Goal: Communication & Community: Answer question/provide support

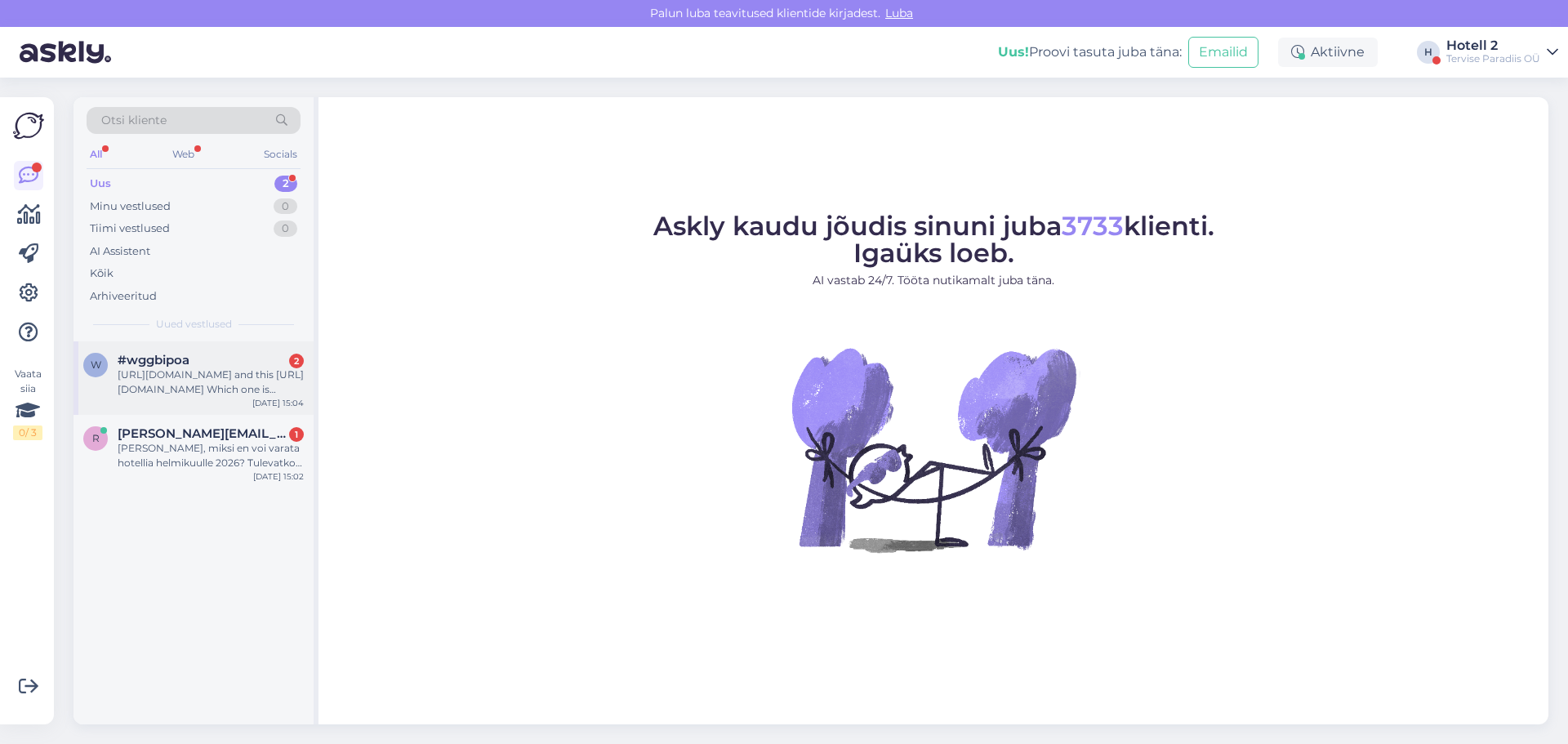
click at [183, 375] on div "[URL][DOMAIN_NAME] and this [URL][DOMAIN_NAME] Which one is correct?" at bounding box center [210, 382] width 186 height 29
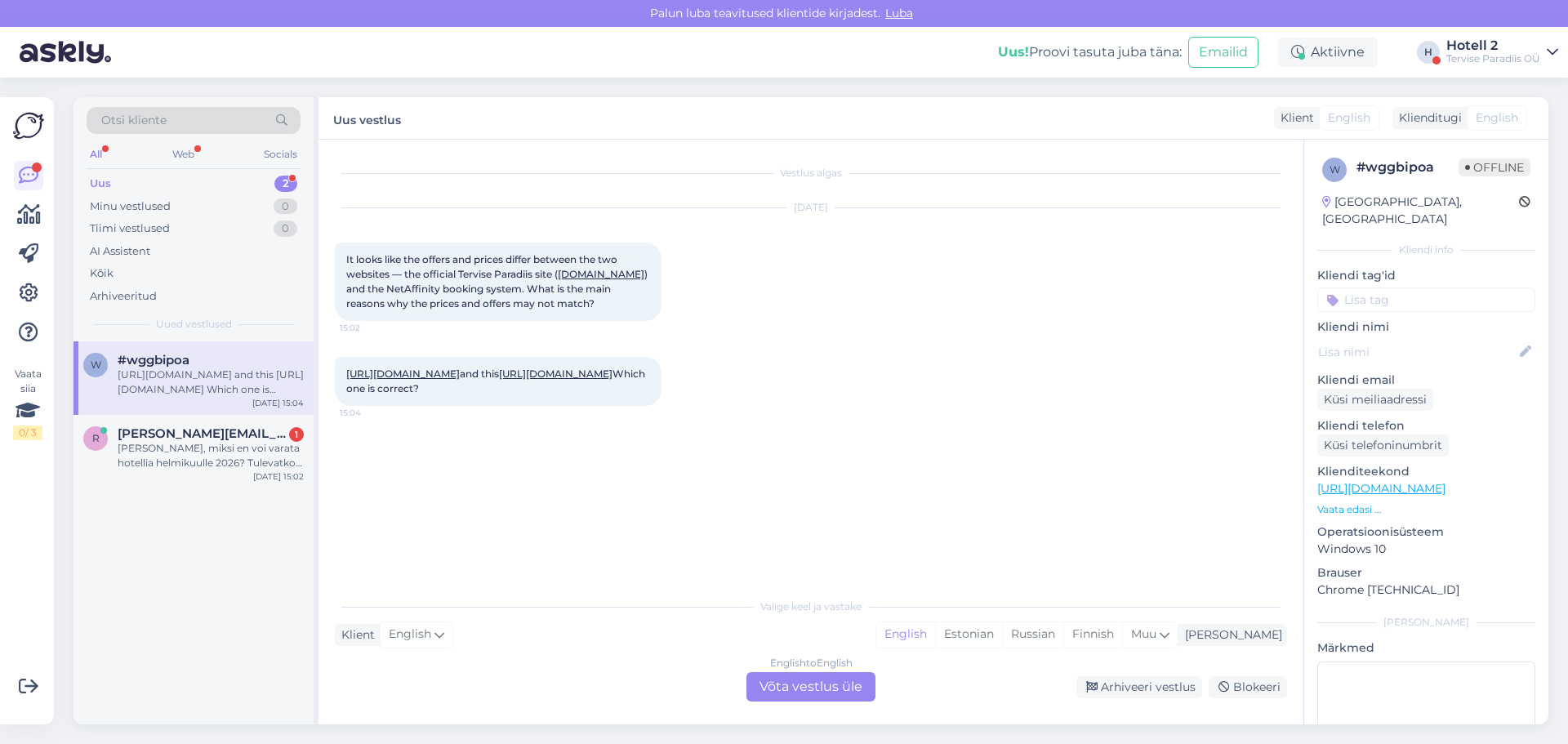
click at [786, 690] on div "English to English Võta vestlus üle" at bounding box center [811, 687] width 129 height 29
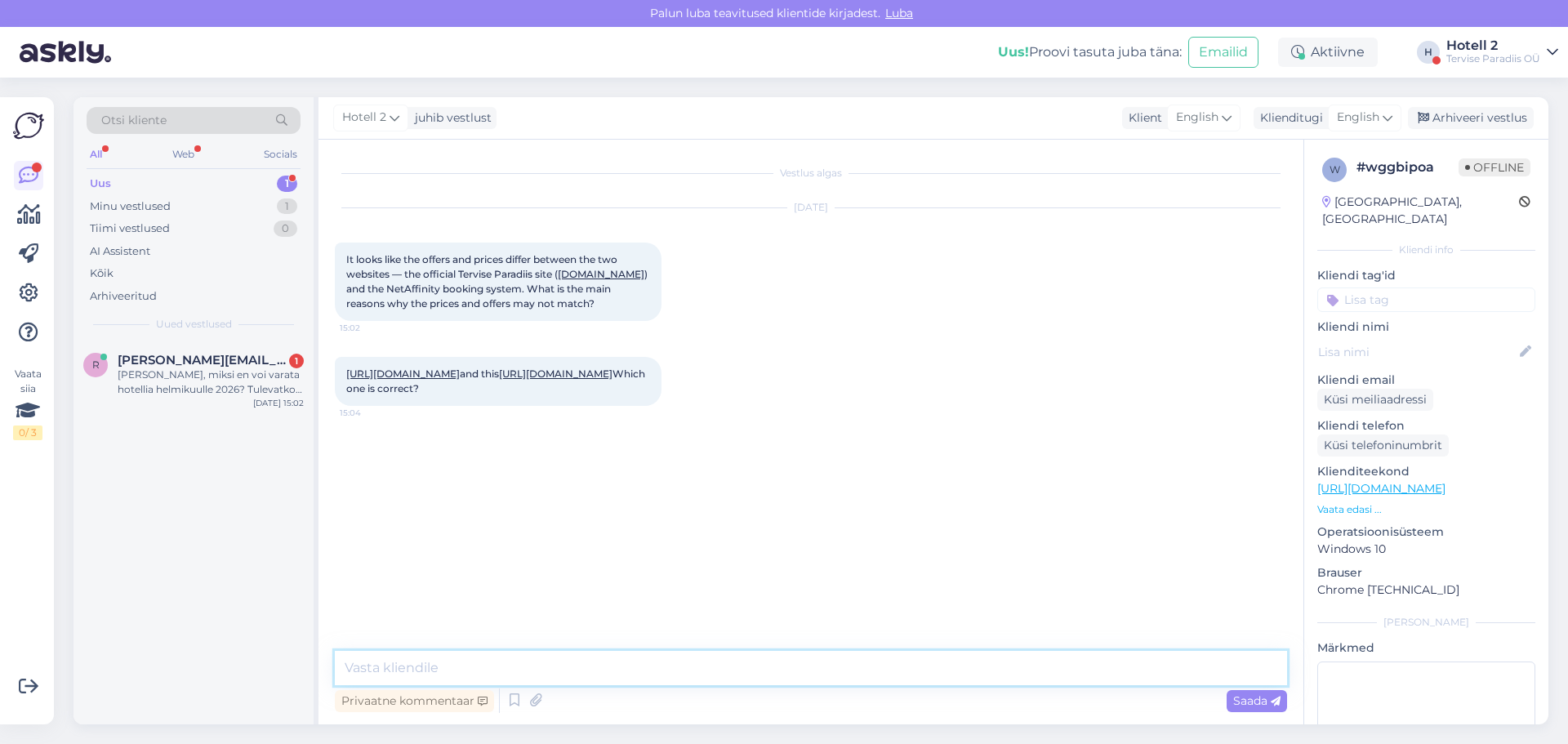
click at [417, 660] on textarea at bounding box center [811, 667] width 952 height 34
type textarea "Hello! The prices dont match because, they are two different hotels."
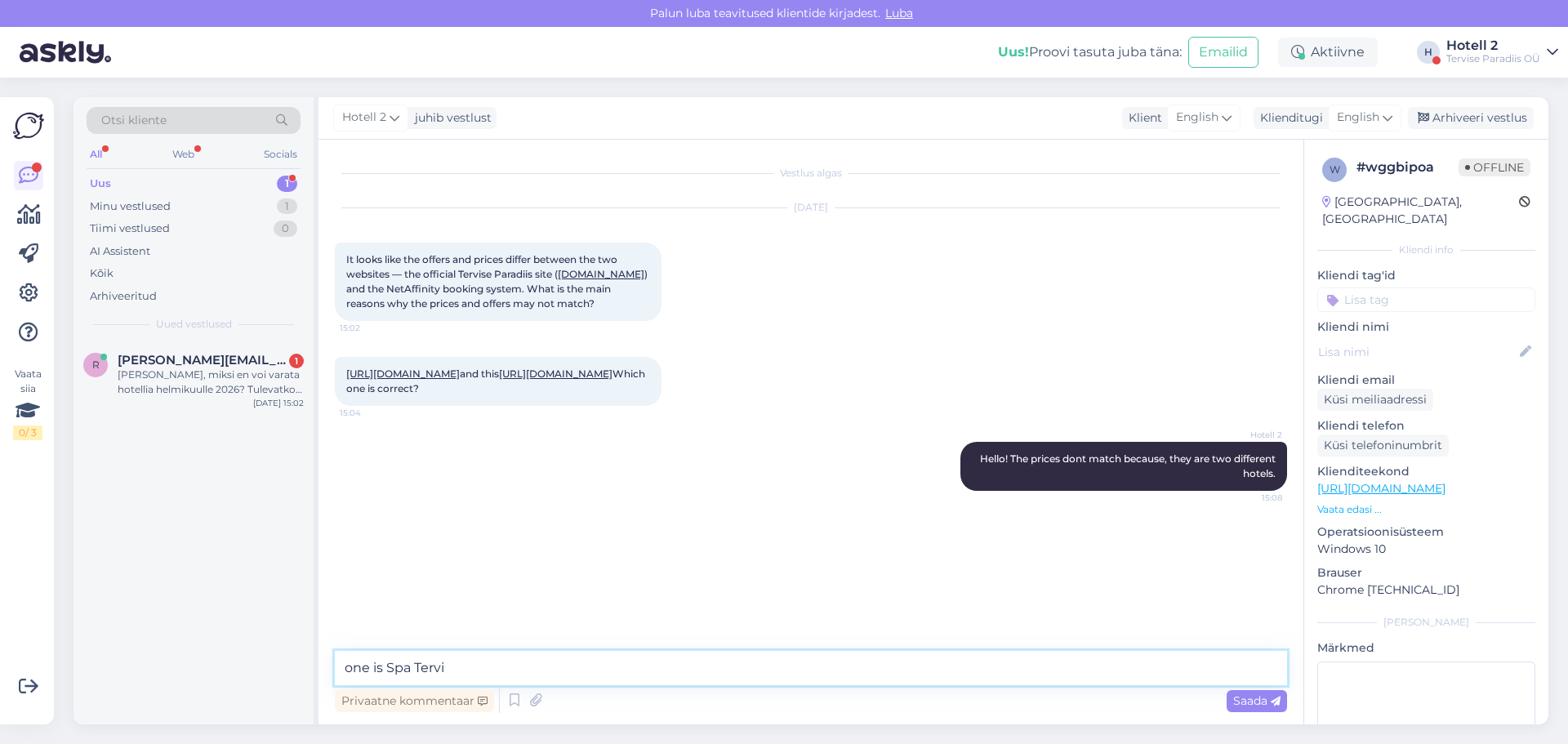
type textarea "one is Spa Tervis"
type textarea "the other one is Tervise Paradiis"
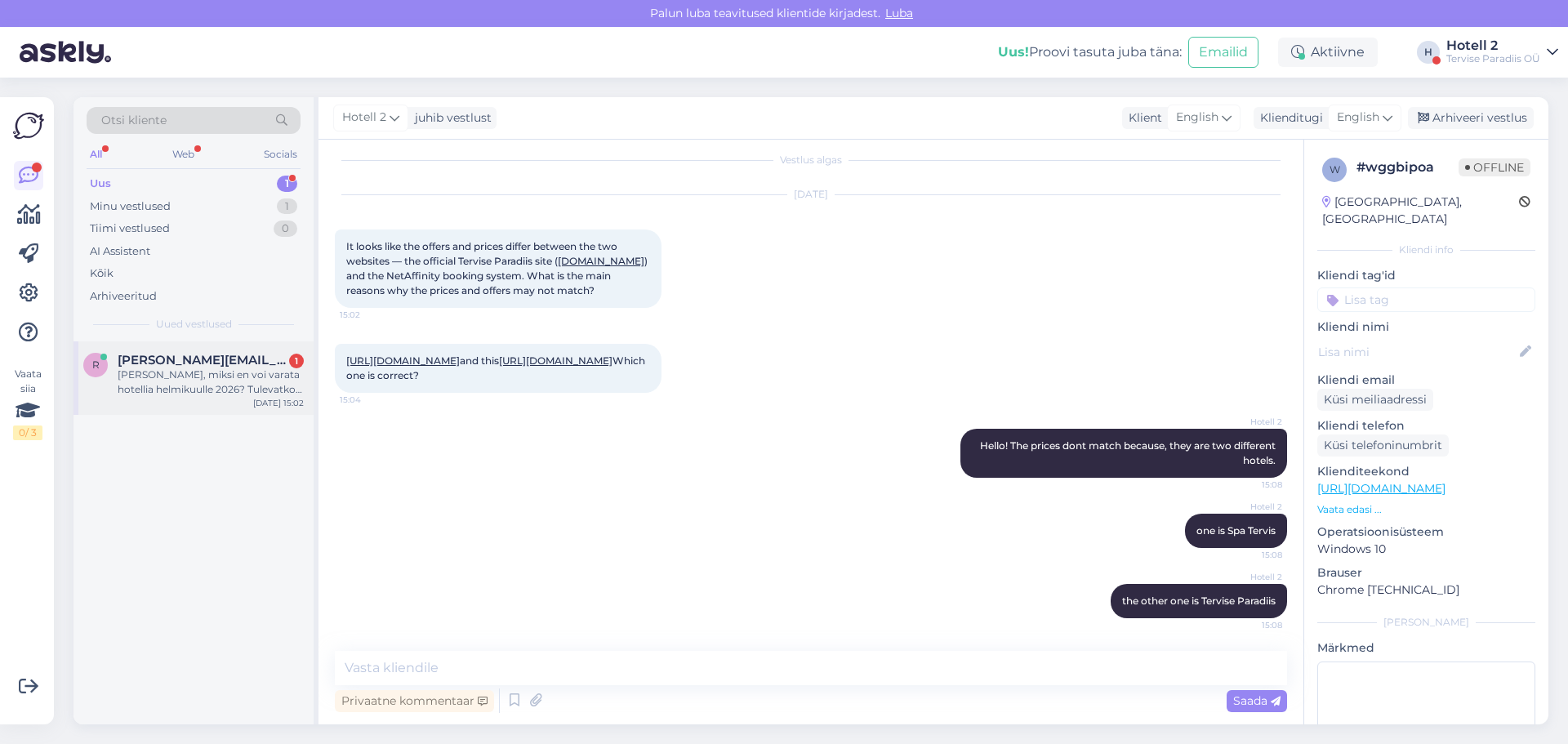
click at [178, 390] on div "[PERSON_NAME], miksi en voi varata hotellia helmikuulle 2026? Tulevatko ne myyn…" at bounding box center [210, 382] width 186 height 29
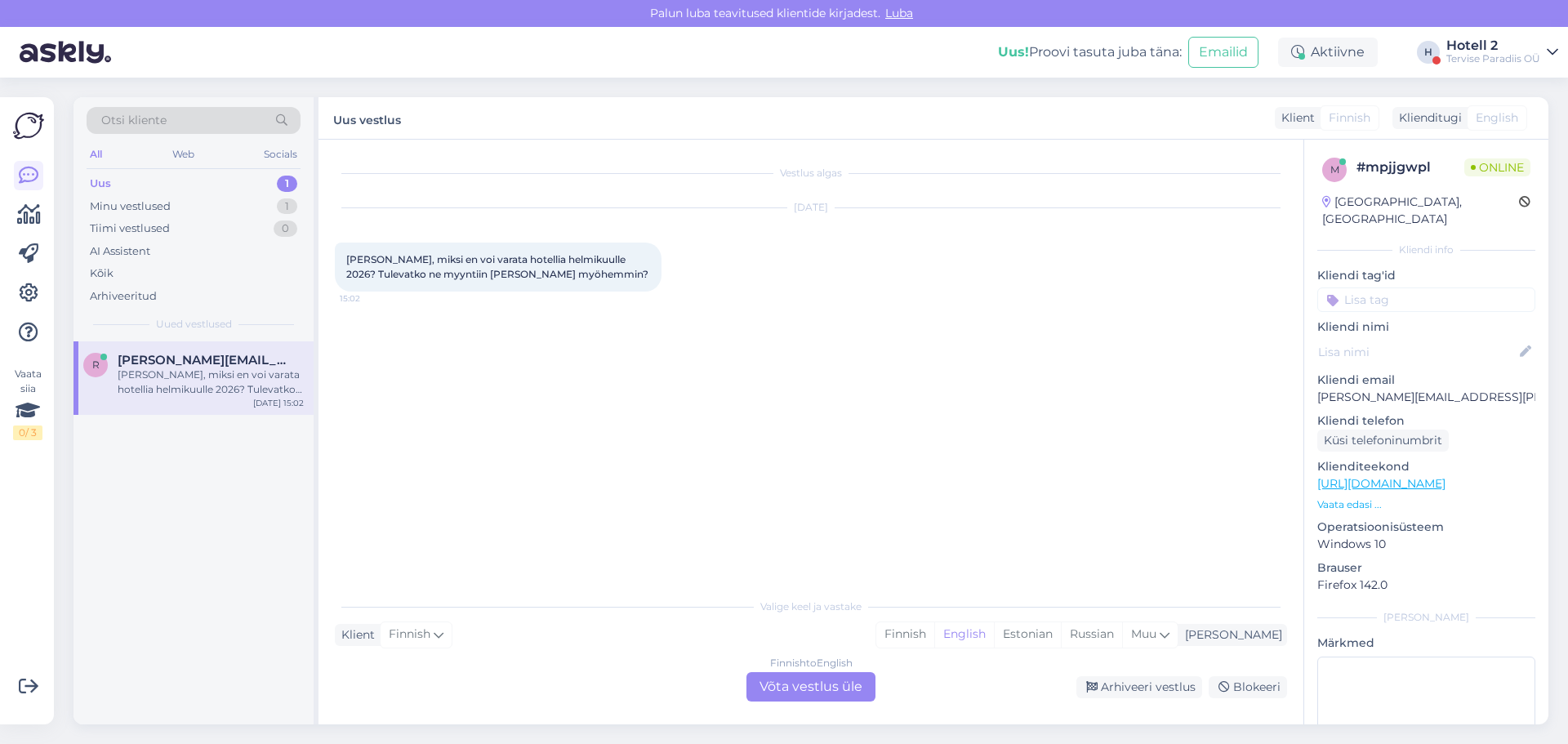
click at [818, 681] on div "Finnish to English Võta vestlus üle" at bounding box center [811, 687] width 129 height 29
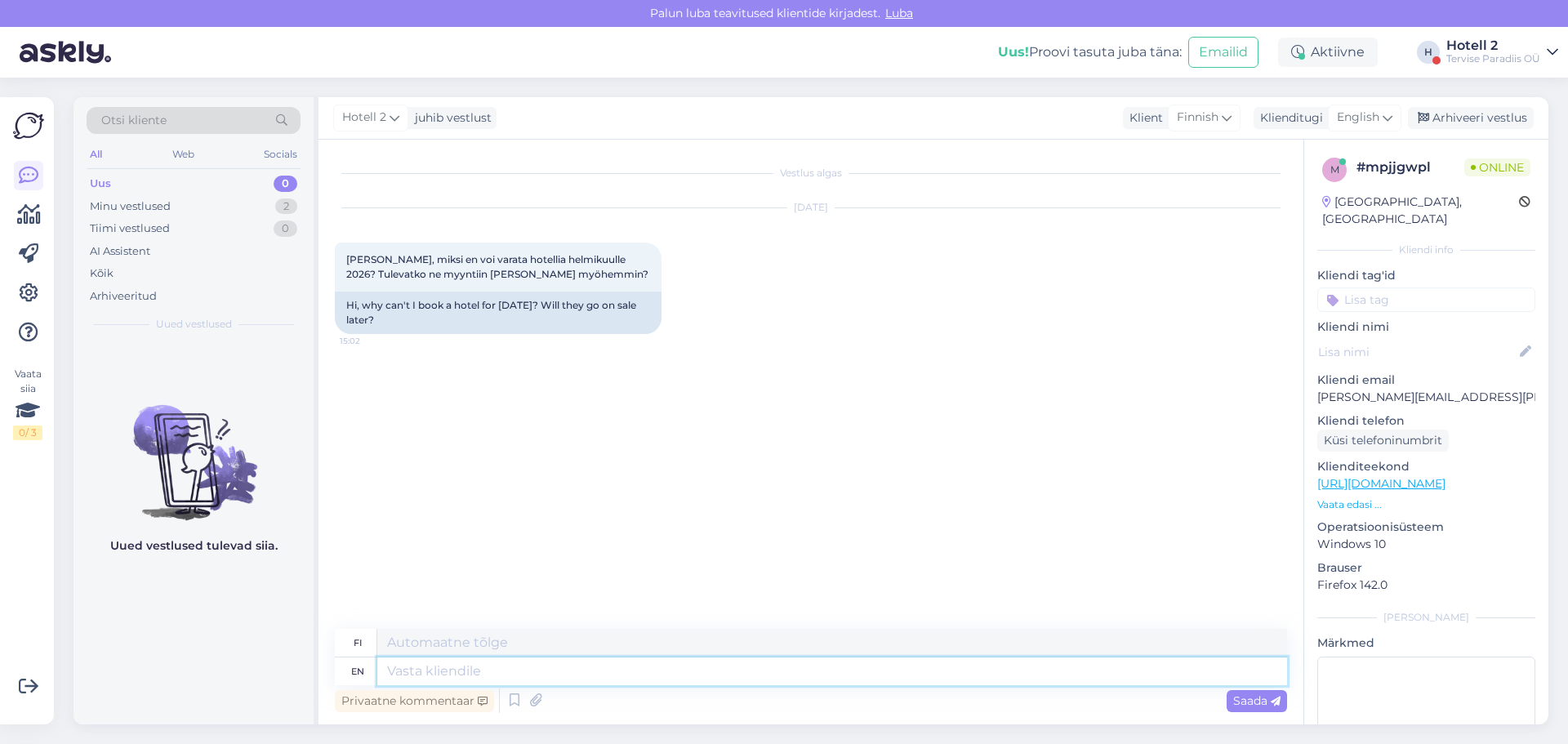
click at [399, 675] on textarea at bounding box center [832, 671] width 910 height 28
type textarea "Hello"
type textarea "Hei"
type textarea "Hello."
type textarea "Hei."
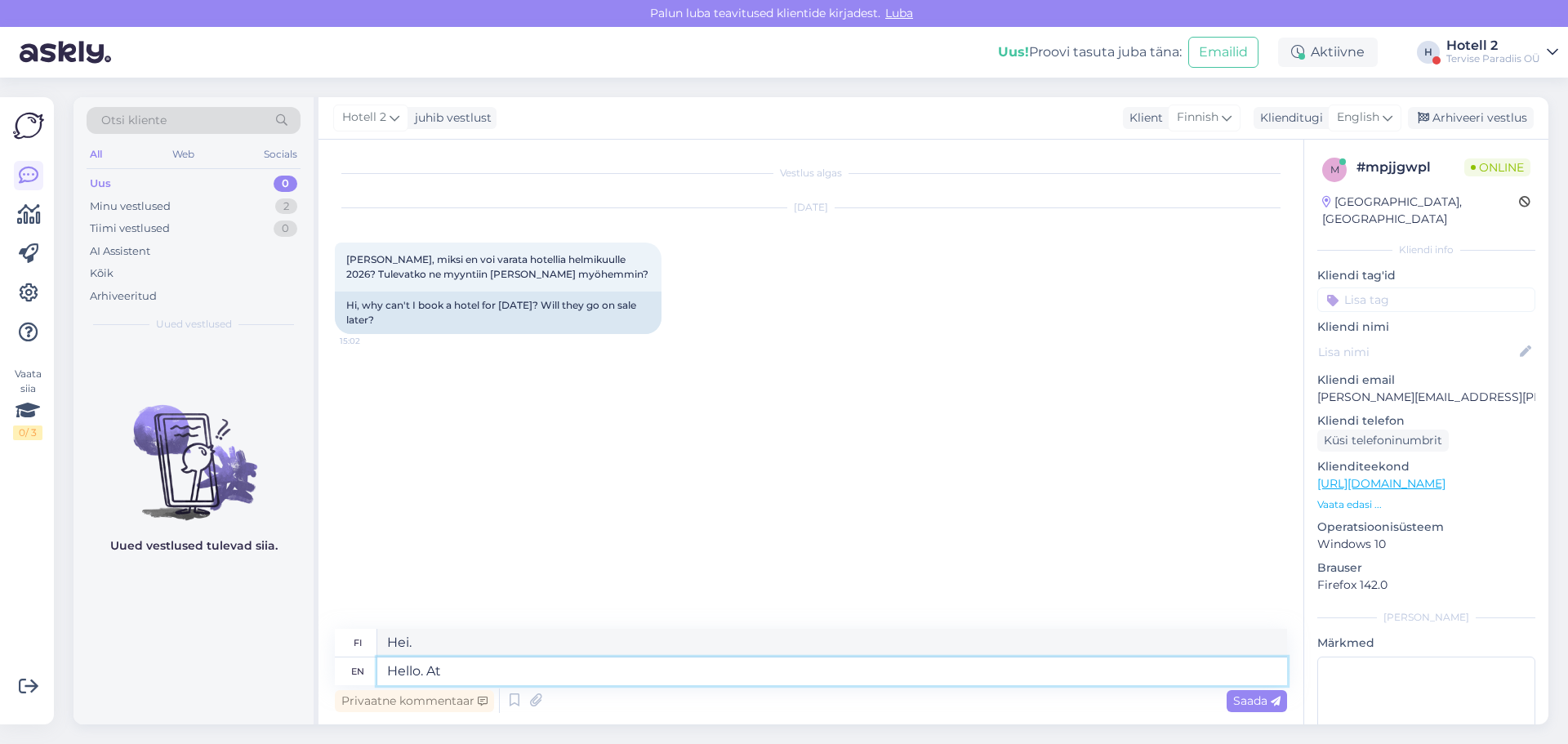
type textarea "Hello. At t"
type textarea "Hei. Klo"
type textarea "Hello. At the"
type textarea "Hei. [GEOGRAPHIC_DATA]"
type textarea "Hello. At the moment t"
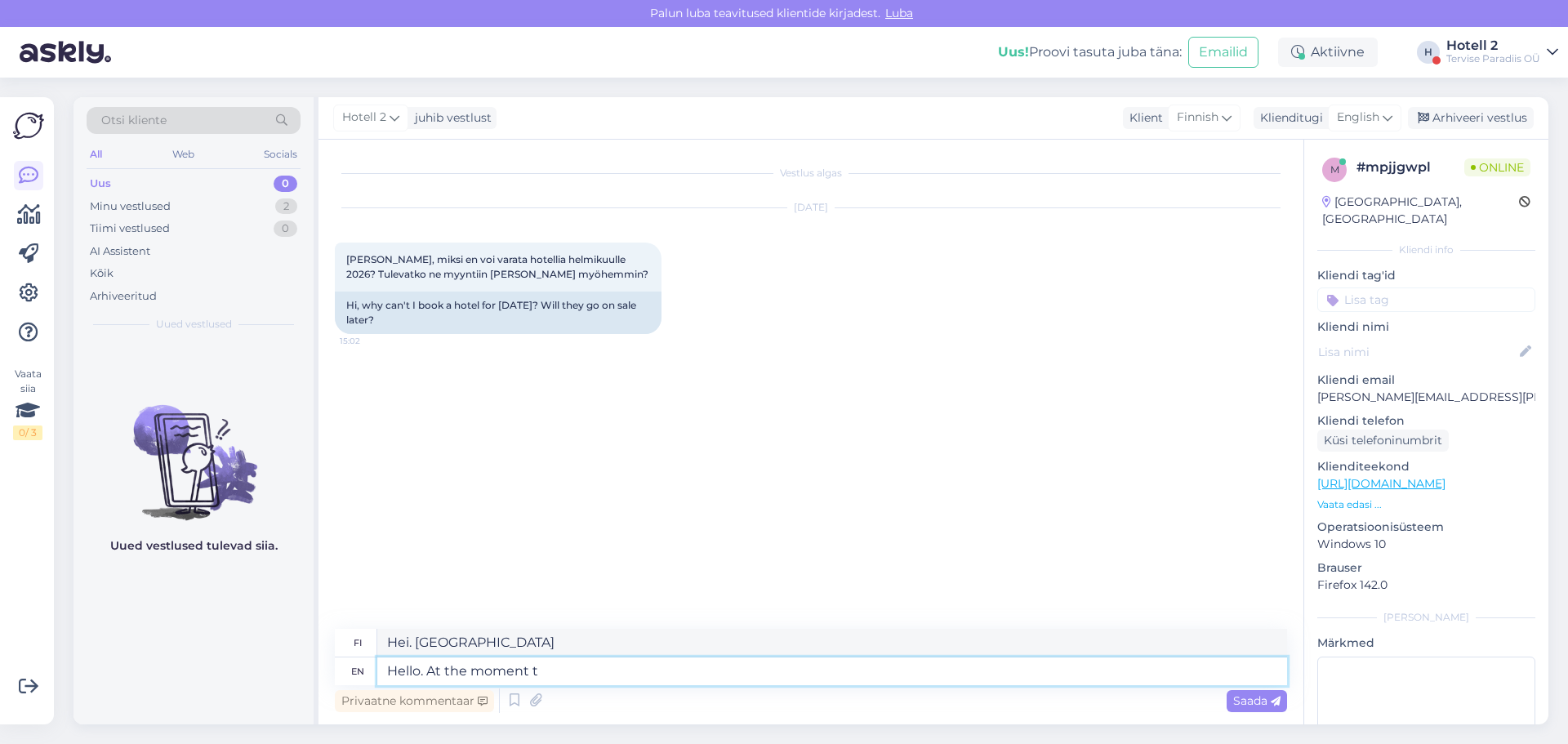
type textarea "Hei. Tällä hetkellä"
type textarea "Hello. At the moment the sale i"
type textarea "Hei. Tällä hetkellä alennusmyynti"
type textarea "Hello. At the moment the sale is"
type textarea "Hei. Tällä hetkellä alennusmyynti on käynnissä"
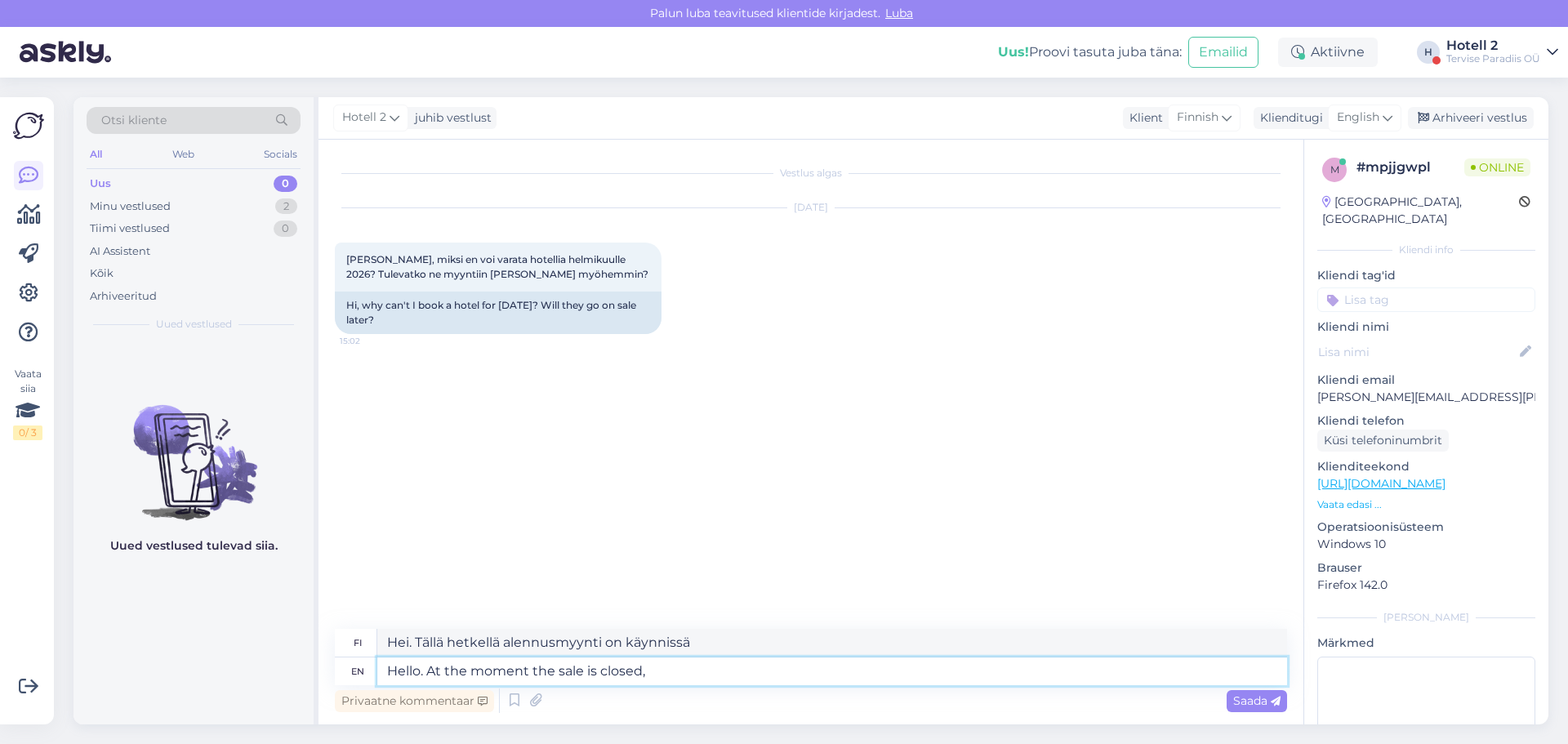
type textarea "Hello. At the moment the sale is closed, b"
type textarea "Hei. Tällä hetkellä myynti on päättynyt."
type textarea "Hello. At the moment the sale is closed, but"
type textarea "Hei. Tällä hetkellä myynti on päättynyt, mutta"
type textarea "Hello. At the moment the sale is closed, but im"
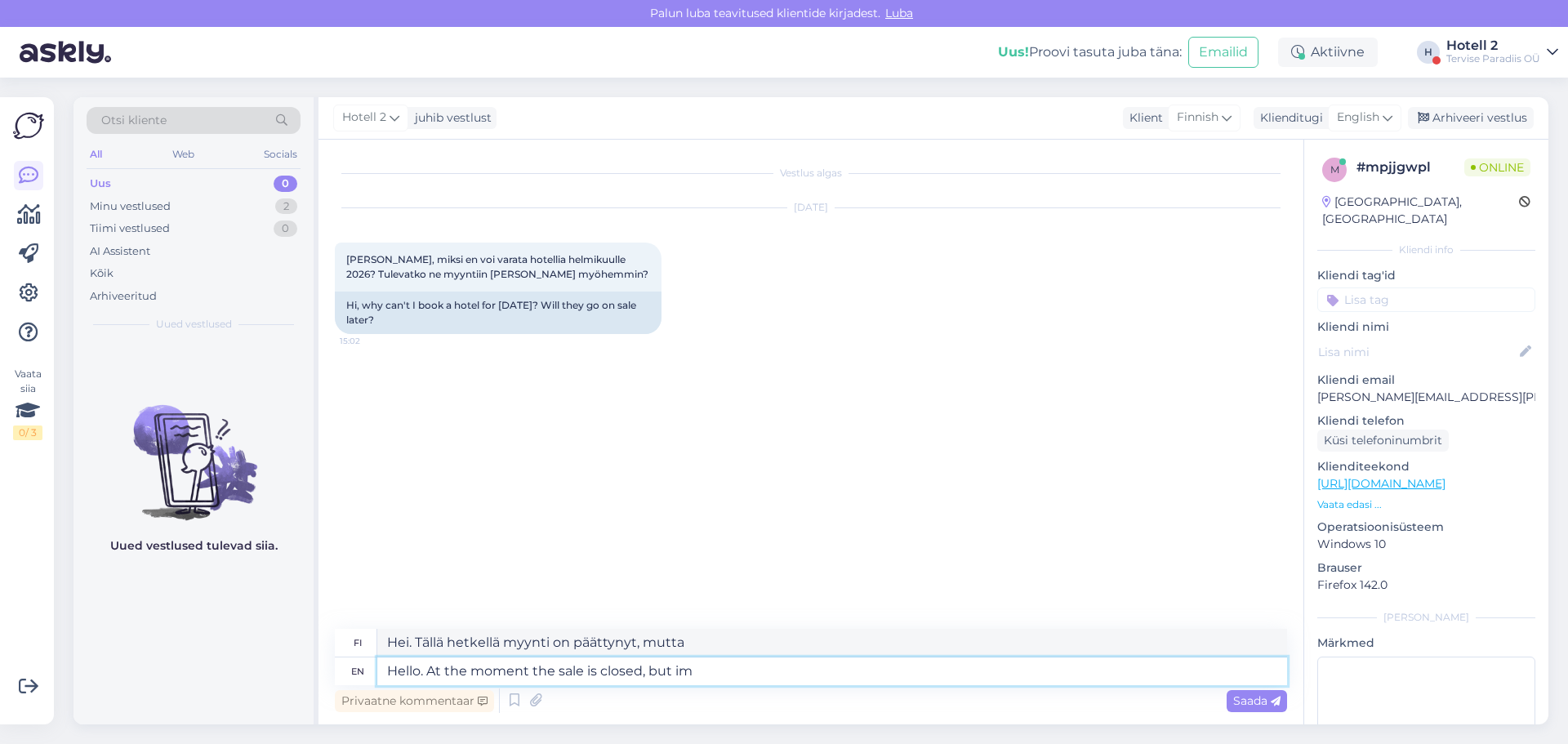
type textarea "Hei. Tällä hetkellä myynti on päättynyt, [PERSON_NAME]"
type textarea "Hello. At the moment the sale is closed, but im sure i"
type textarea "Hei. Tällä hetkellä myynti on päättynyt, mutta [PERSON_NAME]."
type textarea "Hello. At the moment the sale is closed, but im sure in t"
type textarea "Hei. Tällä hetkellä myynti on päättynyt, [PERSON_NAME] [PERSON_NAME]..."
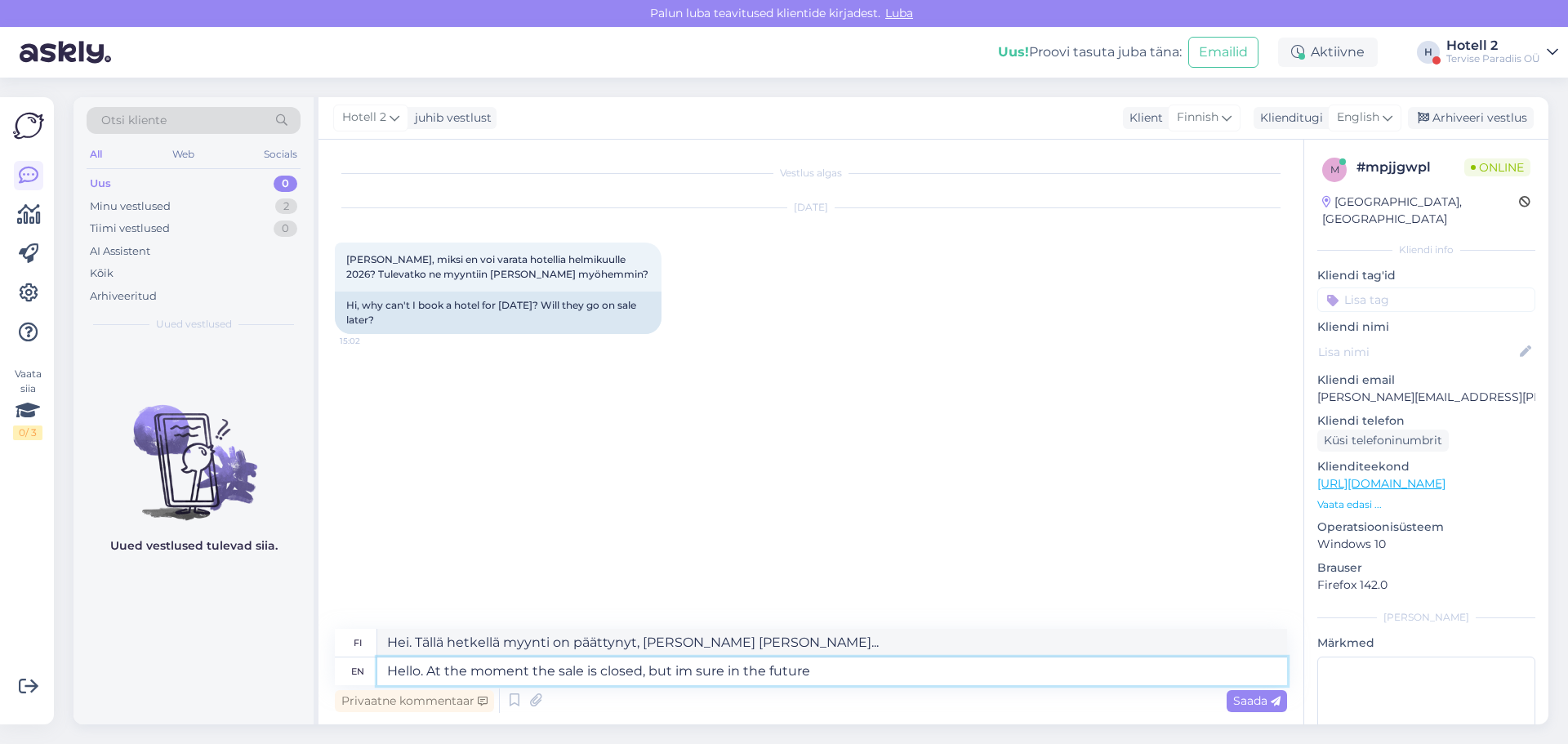
type textarea "Hello. At the moment the sale is closed, but im sure in the future"
type textarea "Hei. Tällä hetkellä myynti on päättynyt, [PERSON_NAME] [PERSON_NAME] tulevaisuu…"
type textarea "Hello. At the moment the sale is closed, but im sure in the future you c"
type textarea "Hei. Tällä hetkellä myynti on päättynyt, [PERSON_NAME] [PERSON_NAME] tulevaisuu…"
type textarea "Hello. At the moment the sale is closed, but im sure in the future you can m"
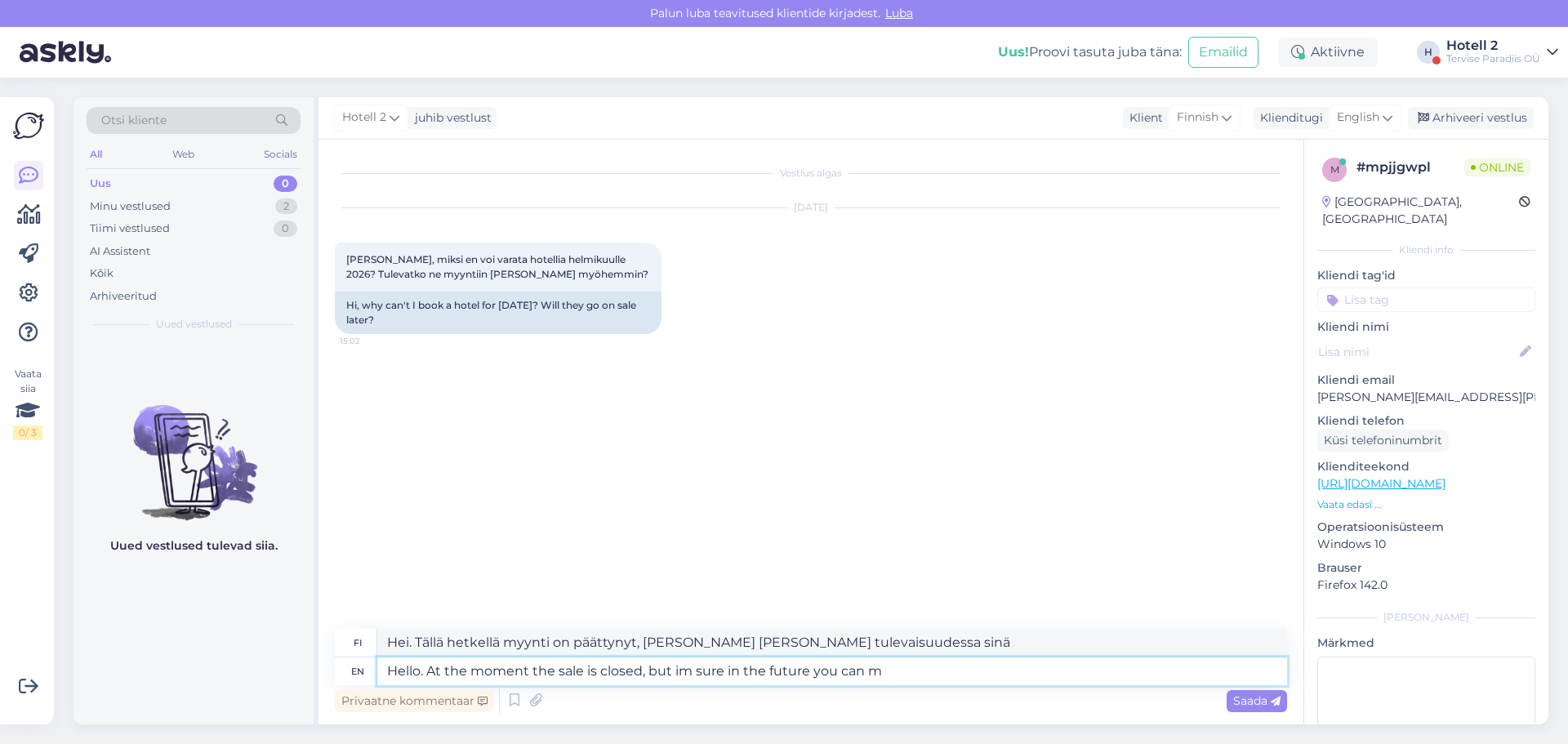
type textarea "Hei. Tällä hetkellä myynti on päättynyt, [PERSON_NAME] [PERSON_NAME] tulevaisuu…"
type textarea "Hello. At the moment the sale is closed, but im sure in the future you can make…"
type textarea "Hei. Tällä hetkellä myynti on päättynyt, [PERSON_NAME] [PERSON_NAME] tulevaisuu…"
type textarea "Hello. At the moment the sale is closed, but im sure in the future you can make…"
type textarea "Hei. Tällä hetkellä myynti on päättynyt, mutta [PERSON_NAME], [PERSON_NAME] teh…"
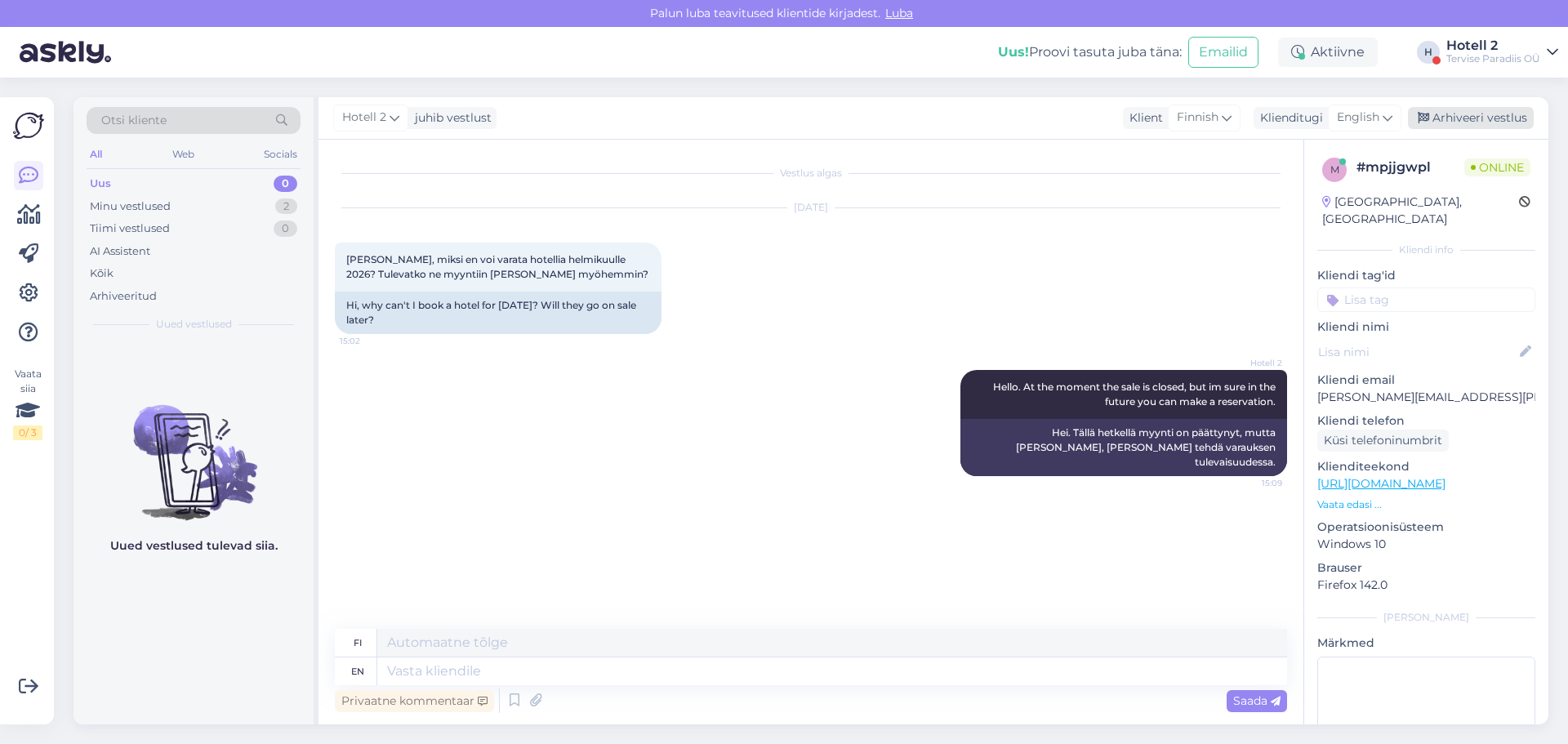
click at [1451, 116] on div "Arhiveeri vestlus" at bounding box center [1471, 117] width 126 height 22
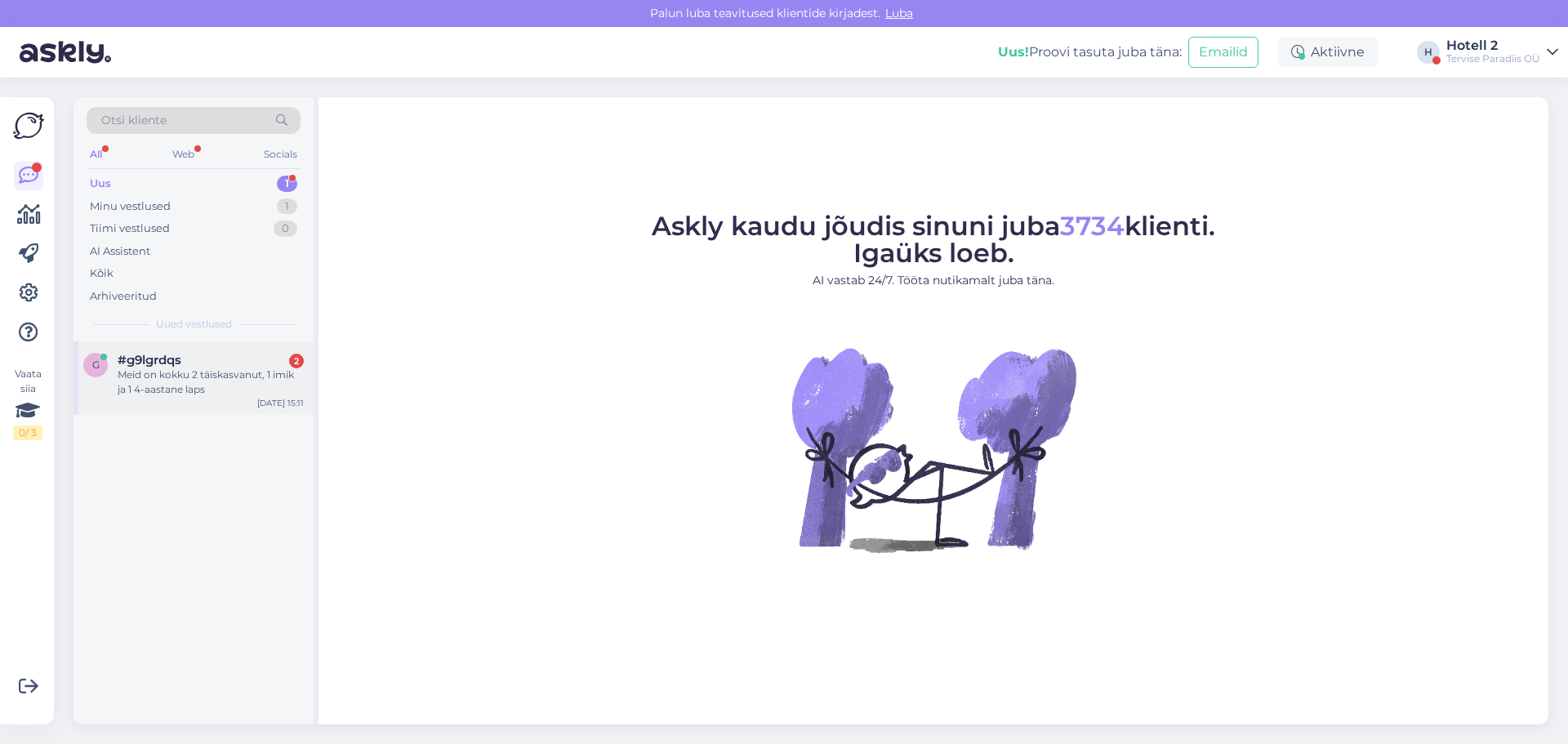
click at [185, 354] on div "#g9lgrdqs 2" at bounding box center [210, 360] width 186 height 15
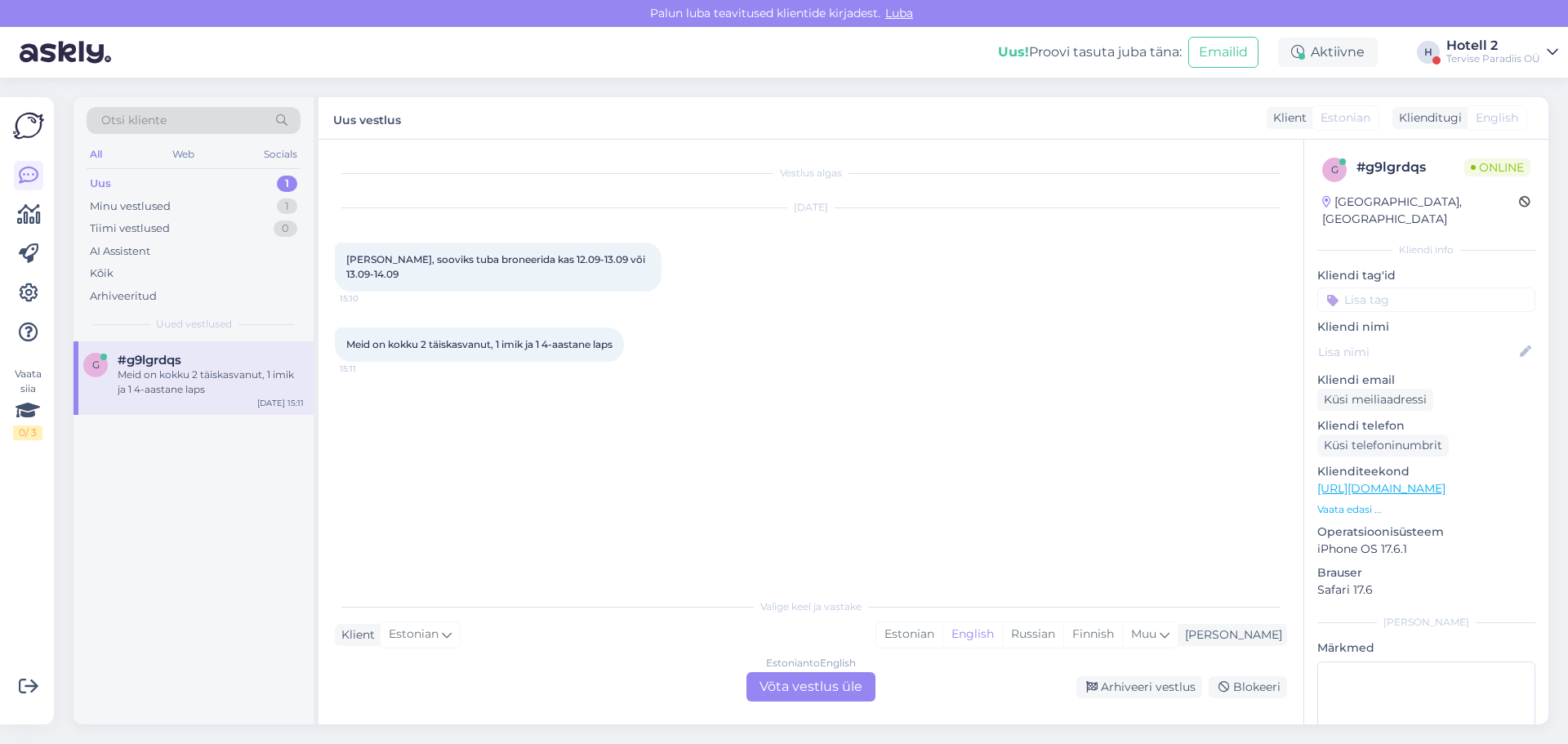
click at [784, 689] on div "Estonian to English Võta vestlus üle" at bounding box center [811, 687] width 129 height 29
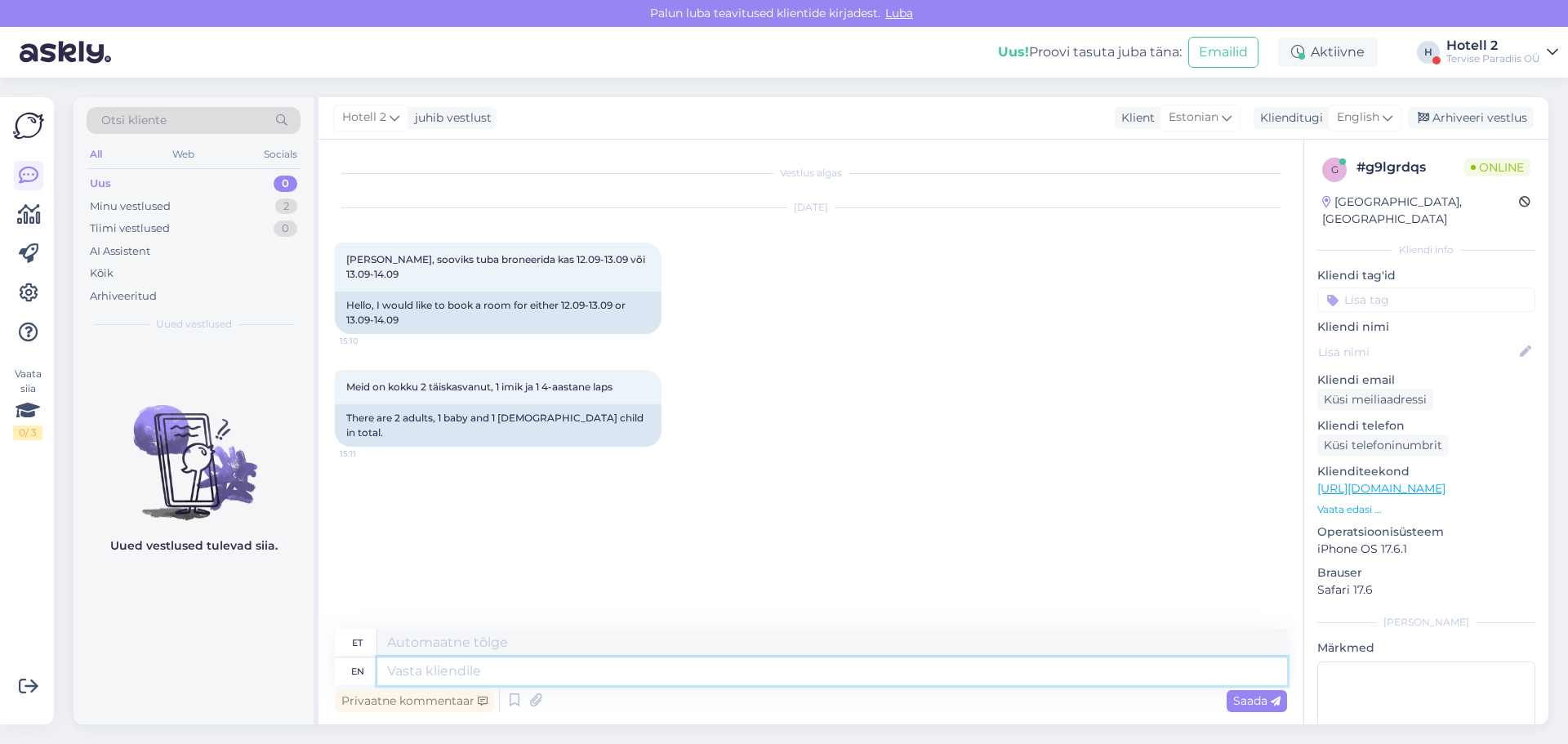
click at [432, 670] on textarea at bounding box center [832, 671] width 910 height 28
type textarea "Tere"
type textarea "Tere!"
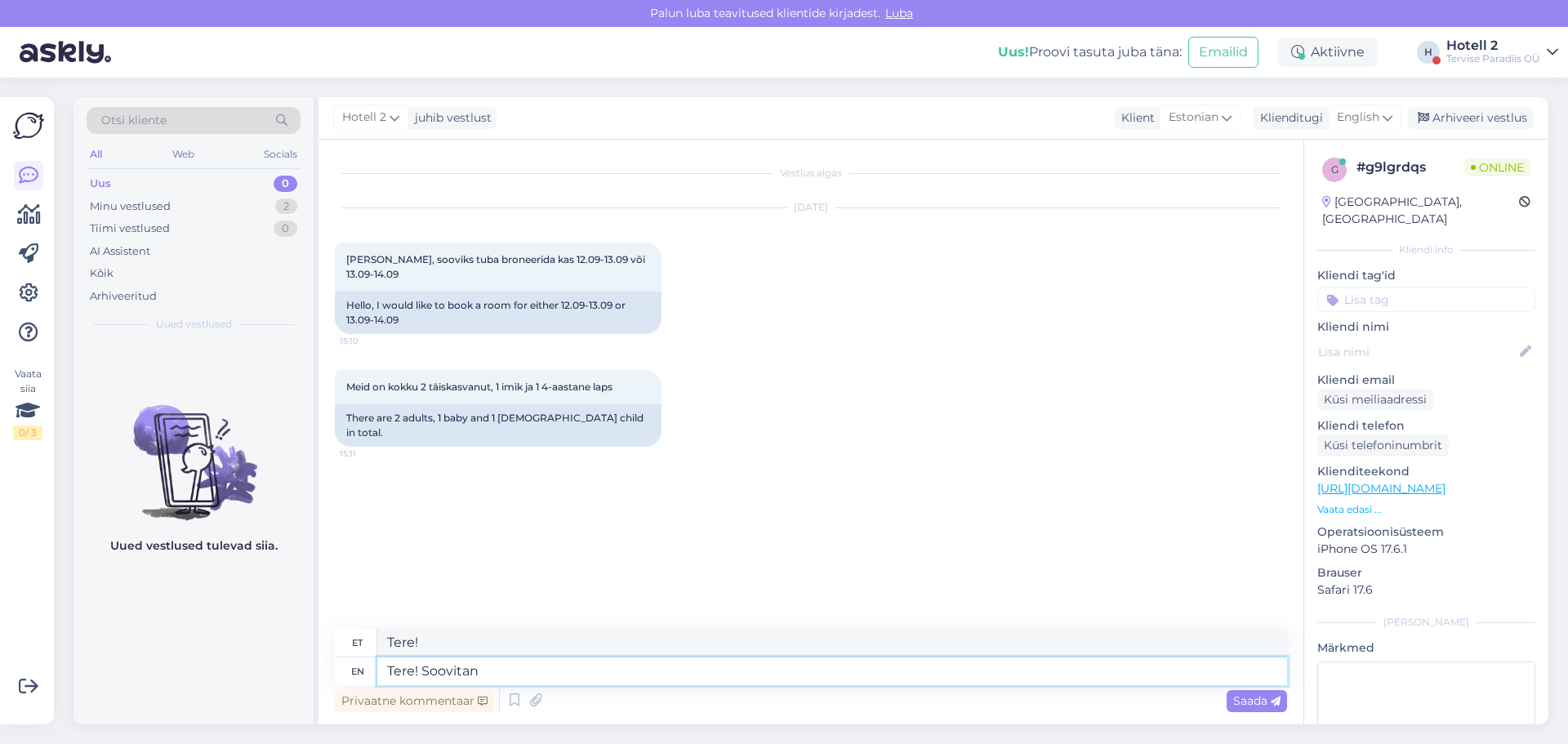
type textarea "Tere! Soovitan s"
type textarea "Tere! Soovitan"
type textarea "Tere! Soovitan sul"
type textarea "Tere! Soovitan"
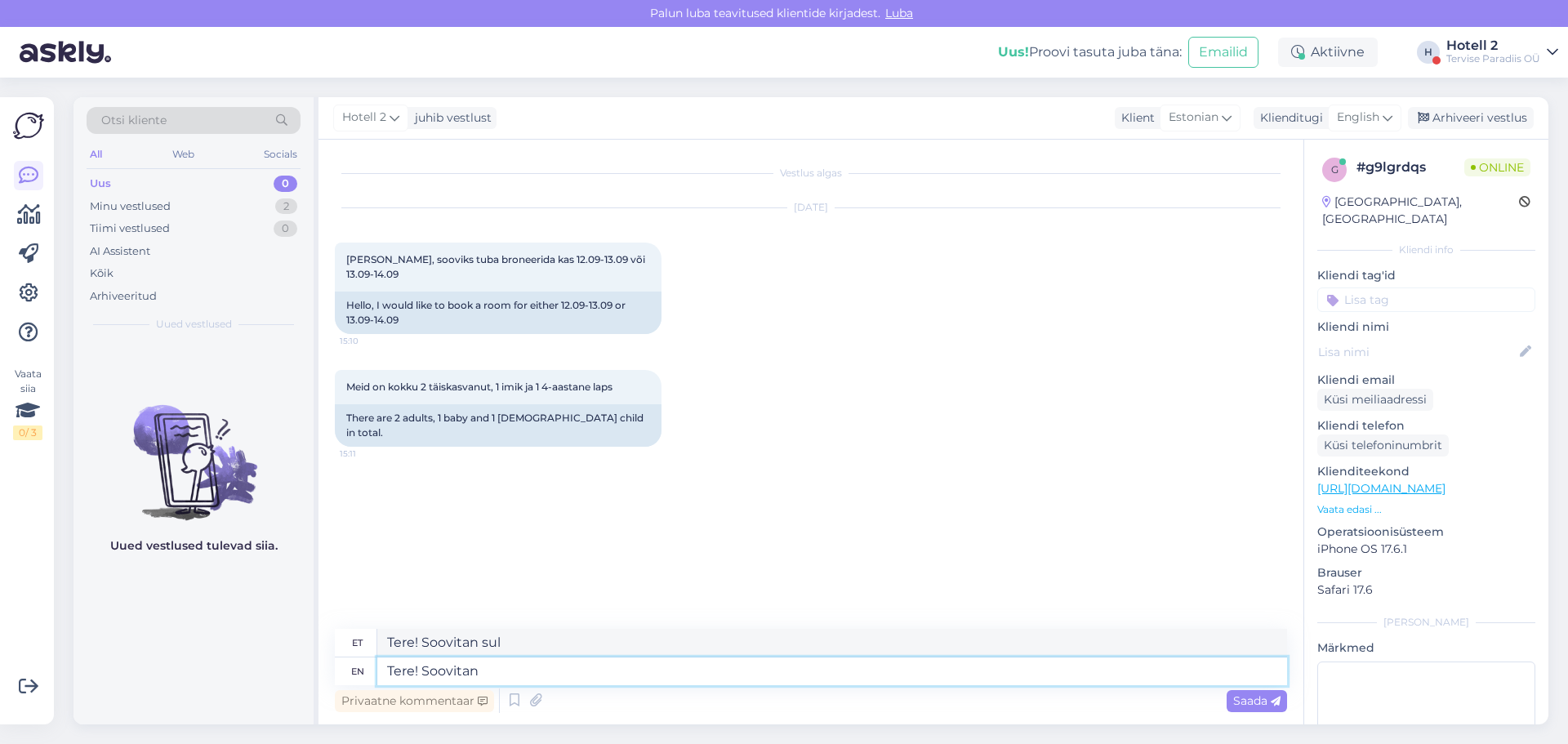
type textarea "Tere! Soovitan"
type textarea "Tere! Soovitan Teil"
type textarea "Tere! Soovitan Teil teha"
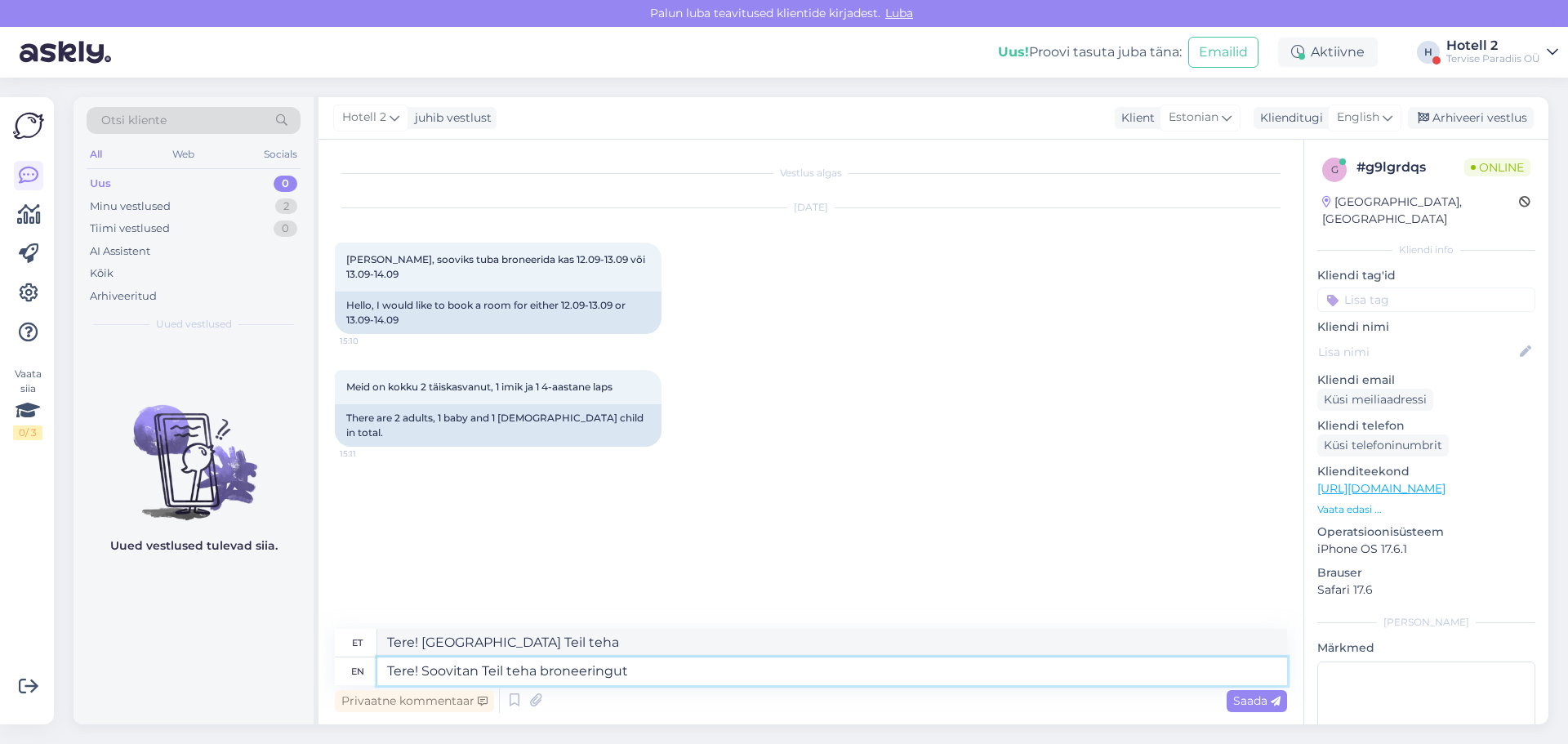
type textarea "Tere! Soovitan Teil teha broneeringut m"
type textarea "Tere! Soovitan Teil teha broneeringut"
type textarea "Tere! Soovitan Teil teha broneeringut meie"
type textarea "Tere! Soovitan Teil teha broneeringut meie kodulehel"
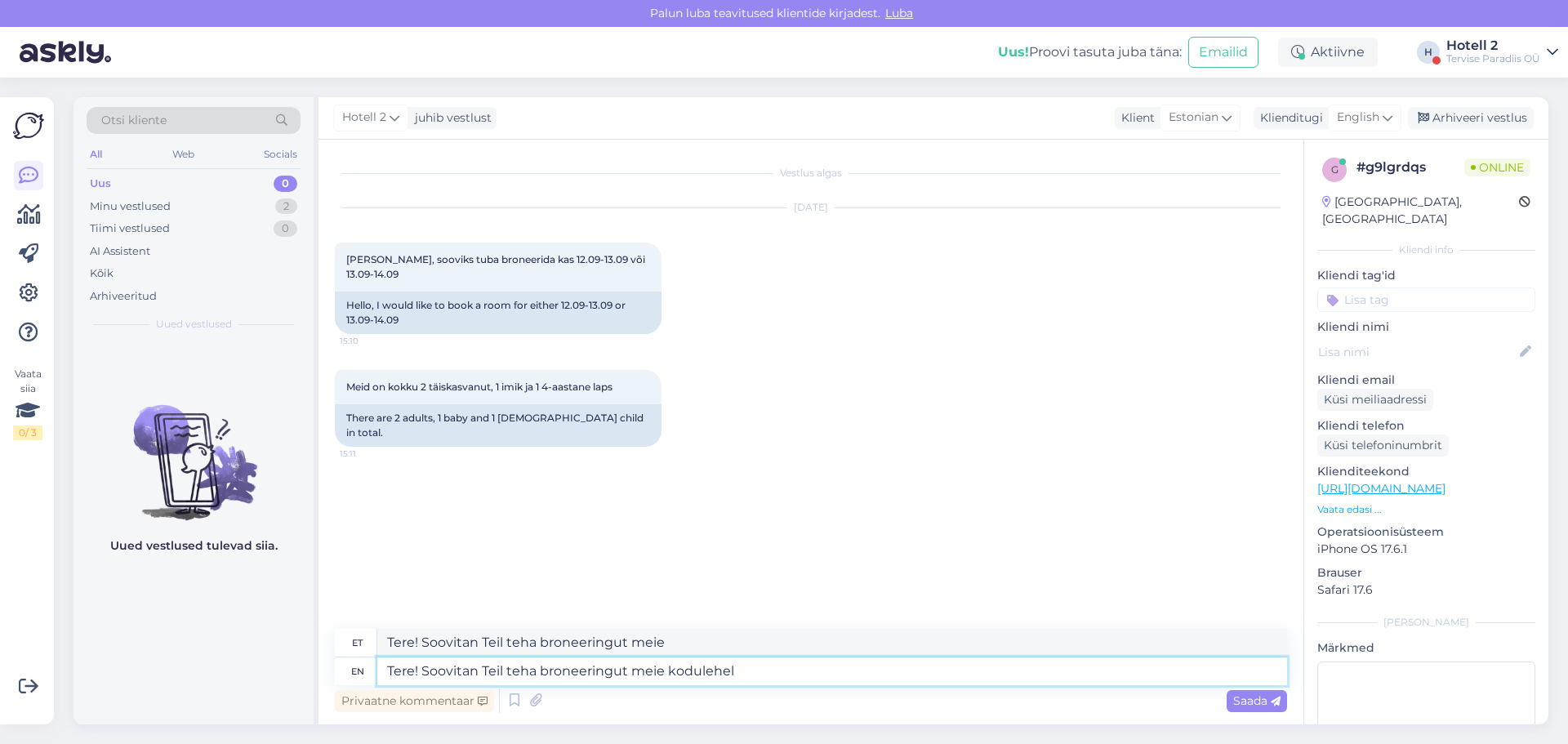
type textarea "Tere! Soovitan Teil teha broneeringut meie kodulehel"
type textarea "Tere! Soovitan Teil teha broneeringut meie kodulehe k"
type textarea "Tere! Soovitan Teil teha broneeringut meie kodulehe"
type textarea "Tere! Soovitan Teil teha broneeringut meie kodulehe kaudu."
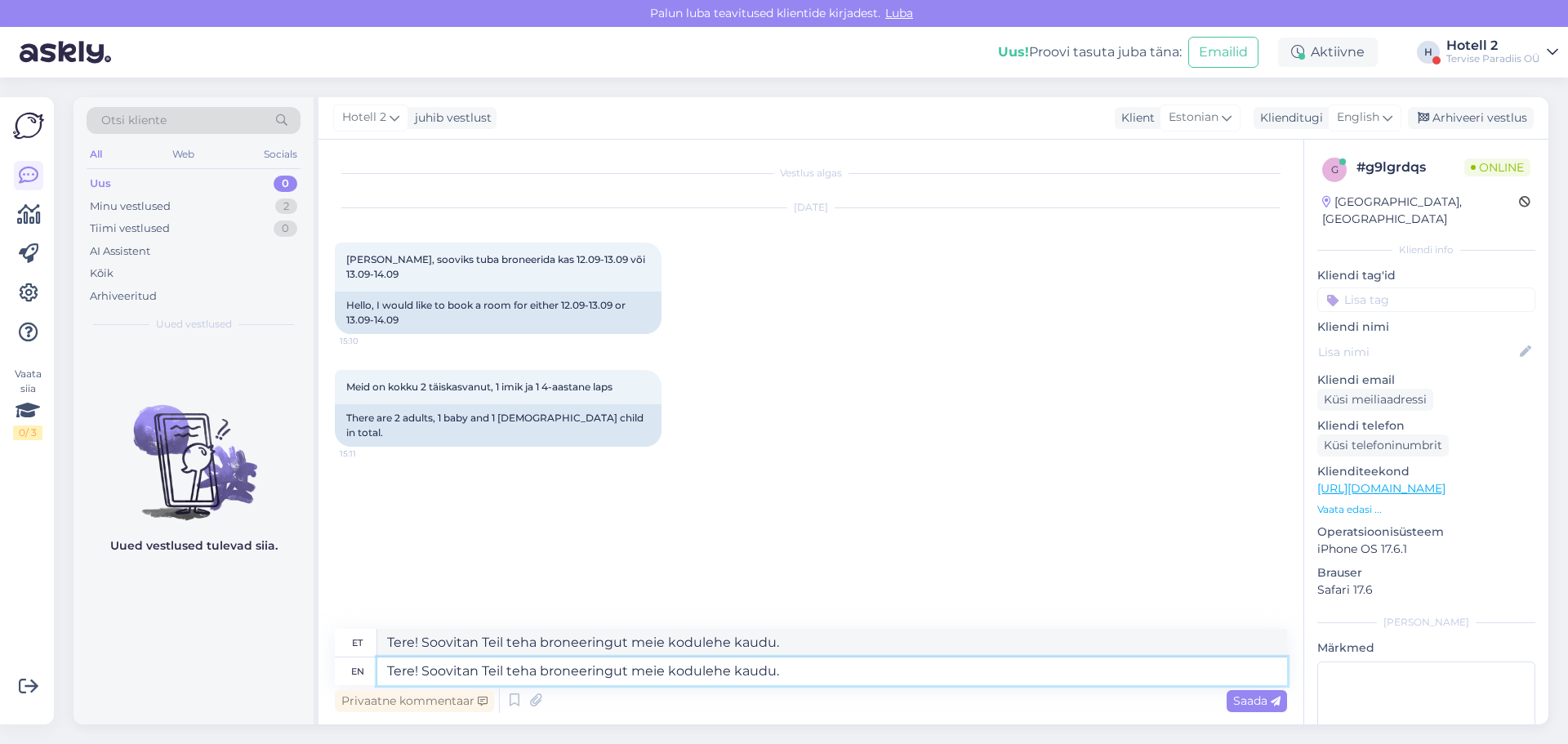
paste textarea "https://terviseparadiis.ee/"
type textarea "Tere! Soovitan Teil teha broneeringut meie kodulehe kaudu. https://terviseparad…"
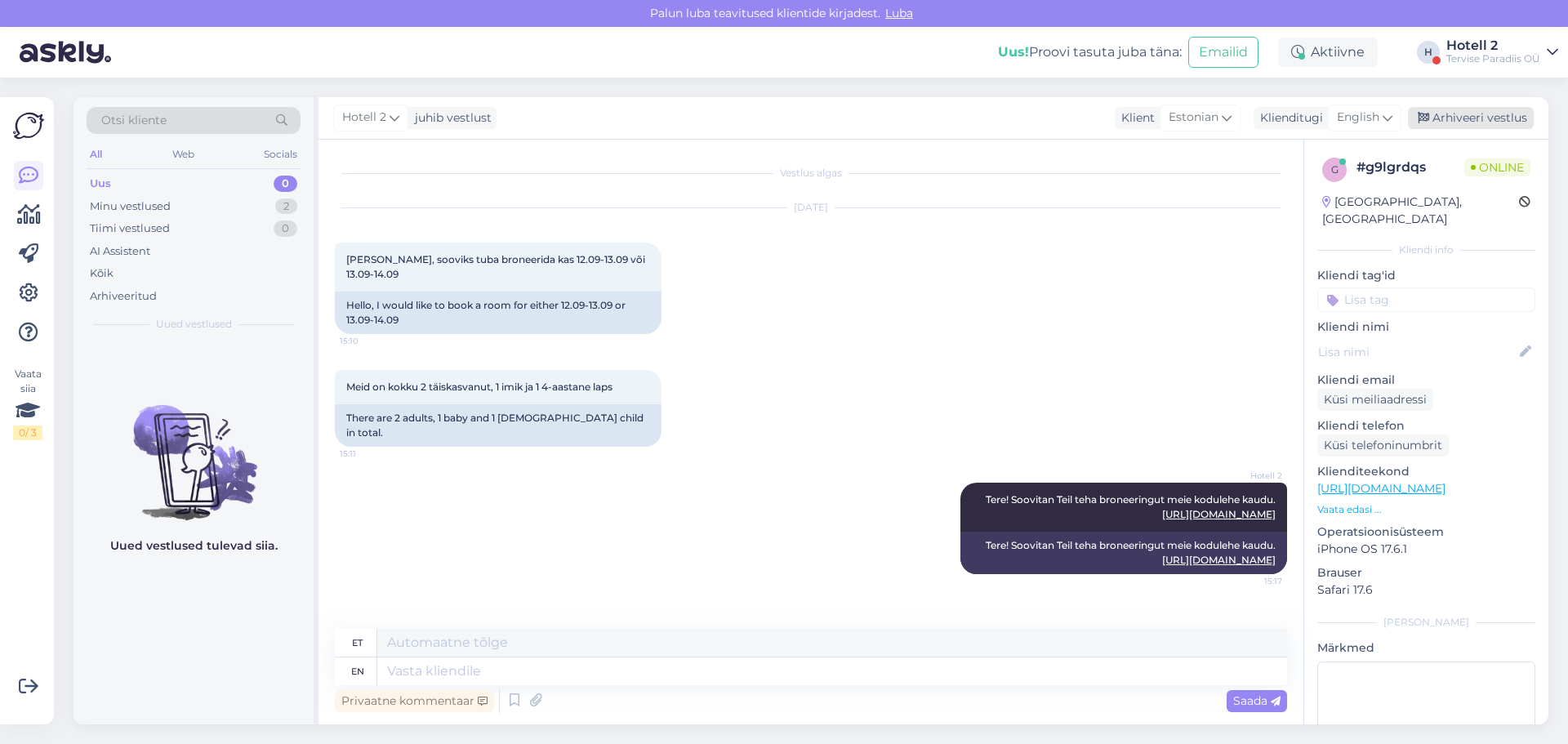
click at [1448, 113] on div "Arhiveeri vestlus" at bounding box center [1471, 117] width 126 height 22
